Goal: Download file/media

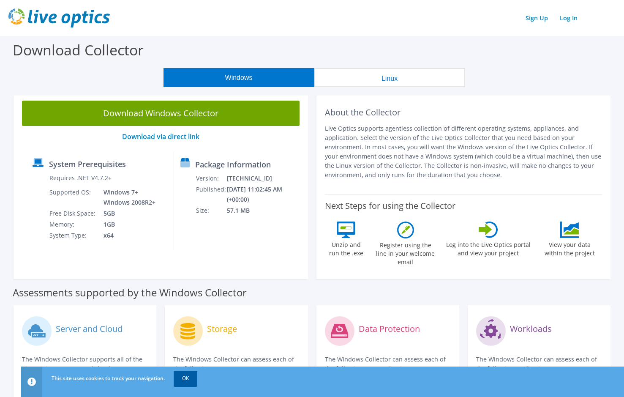
click at [186, 380] on link "OK" at bounding box center [186, 378] width 24 height 15
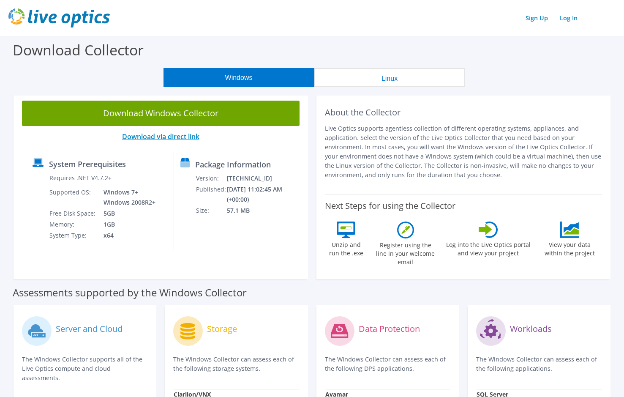
click at [156, 138] on link "Download via direct link" at bounding box center [160, 136] width 77 height 9
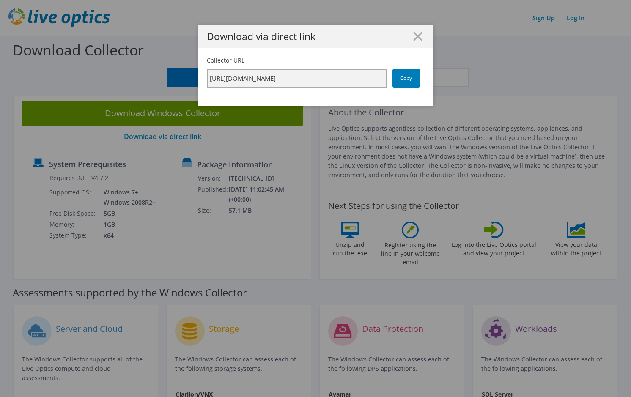
click at [327, 82] on input "[URL][DOMAIN_NAME]" at bounding box center [297, 78] width 180 height 19
click at [413, 79] on link "Copy" at bounding box center [405, 78] width 27 height 19
click at [243, 158] on div "Download via direct link Collector URL [URL][DOMAIN_NAME] Copy" at bounding box center [315, 198] width 631 height 346
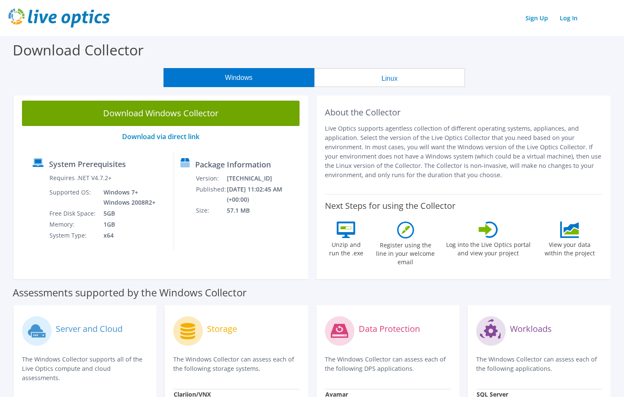
click at [232, 117] on body "Sign Up Log In Download Collector Windows Linux Download Windows Collector Down…" at bounding box center [312, 198] width 624 height 397
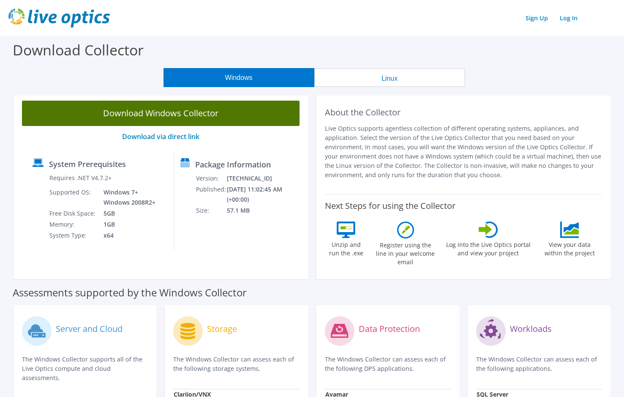
click at [153, 112] on link "Download Windows Collector" at bounding box center [161, 113] width 278 height 25
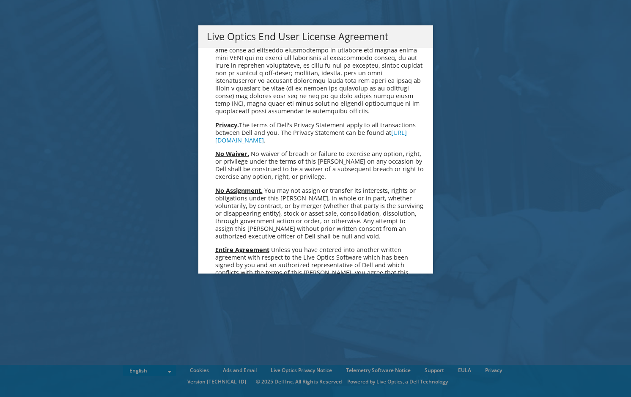
scroll to position [3196, 0]
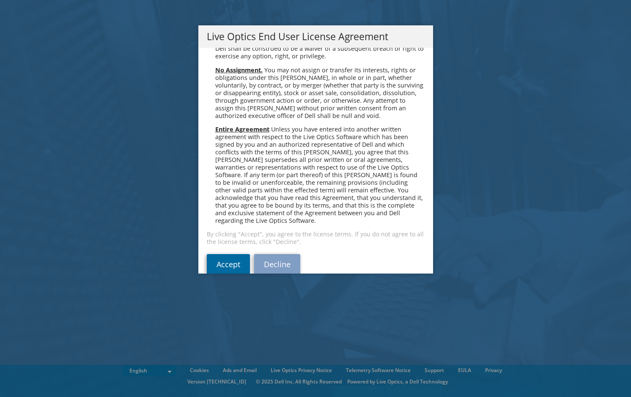
click at [225, 254] on link "Accept" at bounding box center [228, 264] width 43 height 20
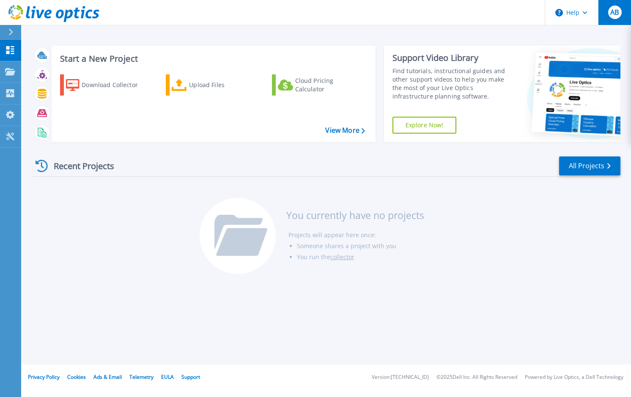
click at [612, 16] on span "AB" at bounding box center [614, 12] width 8 height 7
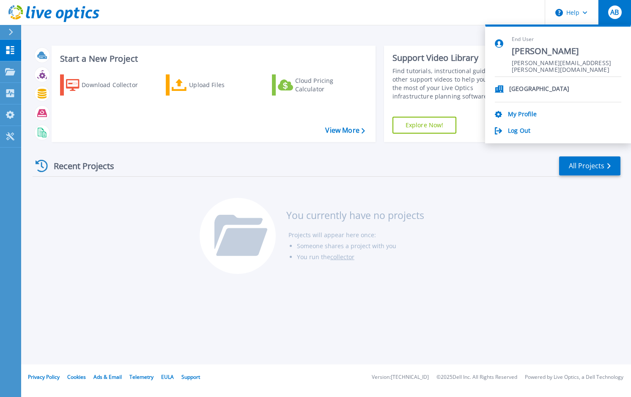
click at [612, 16] on span "AB" at bounding box center [614, 12] width 8 height 7
